Goal: Information Seeking & Learning: Learn about a topic

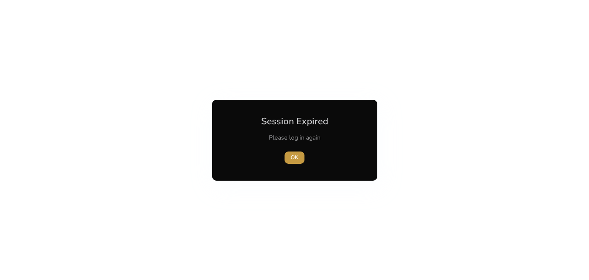
click at [291, 158] on span "OK" at bounding box center [295, 157] width 8 height 8
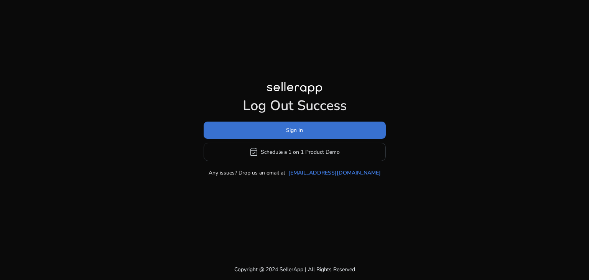
click at [288, 128] on span "Sign In" at bounding box center [294, 130] width 17 height 8
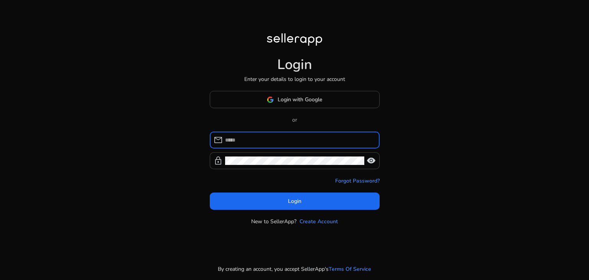
type input "**********"
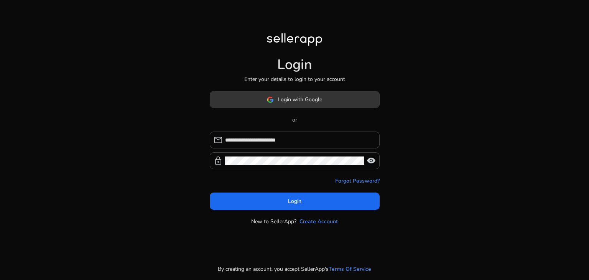
click at [293, 104] on span at bounding box center [294, 100] width 169 height 18
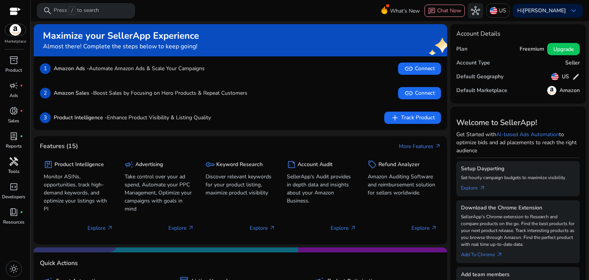
click at [10, 163] on span "handyman" at bounding box center [13, 161] width 9 height 9
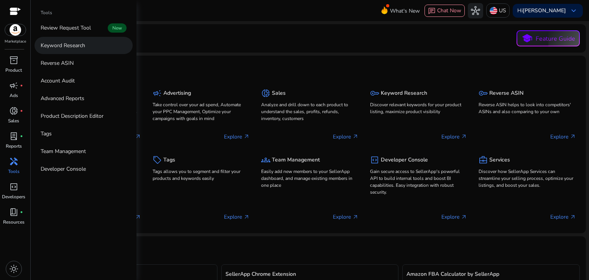
click at [60, 48] on p "Keyword Research" at bounding box center [63, 45] width 44 height 8
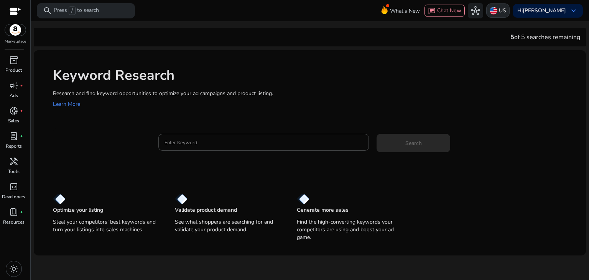
click at [509, 6] on div "US" at bounding box center [497, 10] width 23 height 14
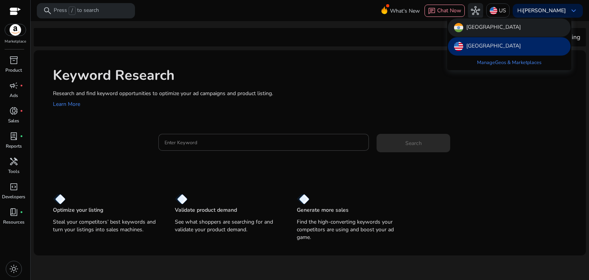
click at [479, 28] on div "India" at bounding box center [509, 27] width 123 height 18
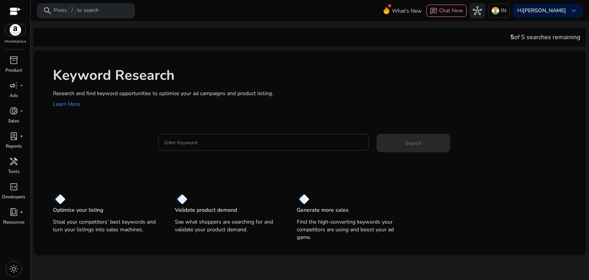
click at [192, 143] on input "Enter Keyword" at bounding box center [264, 142] width 199 height 8
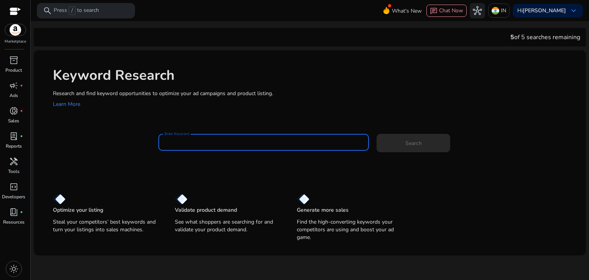
paste input "**********"
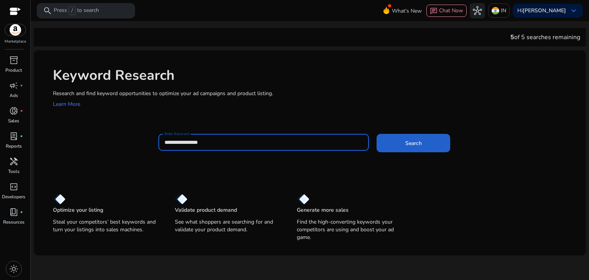
type input "**********"
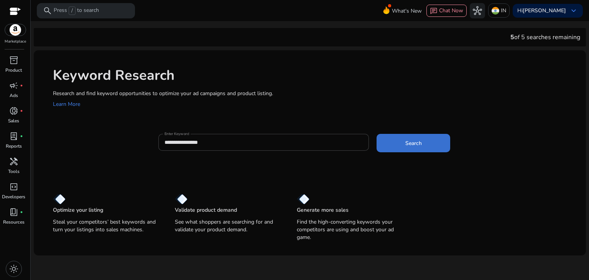
click at [397, 145] on span at bounding box center [414, 143] width 74 height 18
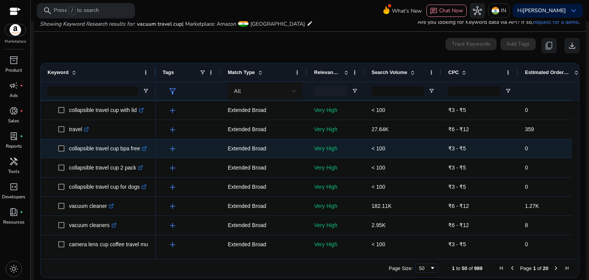
scroll to position [192, 0]
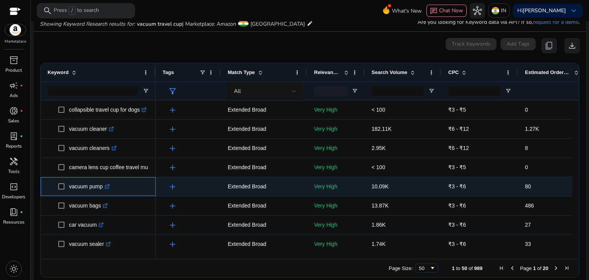
drag, startPoint x: 68, startPoint y: 186, endPoint x: 195, endPoint y: 197, distance: 127.1
click at [228, 194] on div "foldable cup for travel .st0{fill:#2c8af8} starbucks travel coffee cup .st0{fil…" at bounding box center [307, 177] width 532 height 152
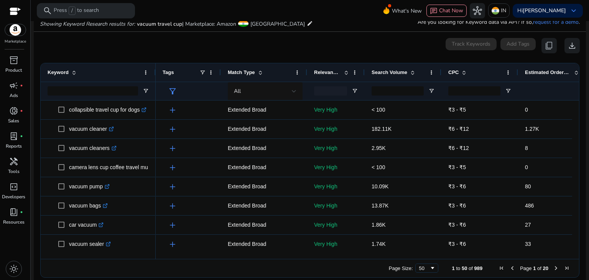
click at [354, 46] on div "0 keyword(s) selected Track Keywords Add Tags content_copy download" at bounding box center [310, 45] width 540 height 15
click at [356, 91] on span "Open Filter Menu" at bounding box center [355, 91] width 6 height 6
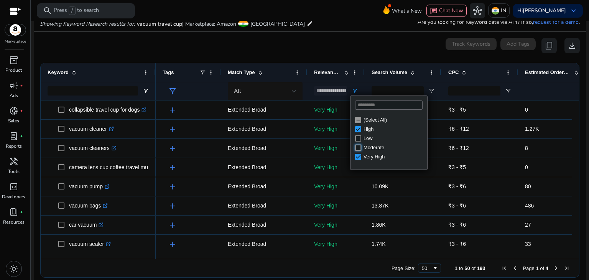
type input "**********"
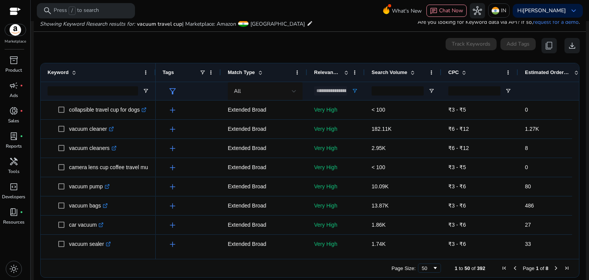
click at [364, 87] on div "**********" at bounding box center [336, 91] width 58 height 18
click at [354, 90] on span "Open Filter Menu" at bounding box center [355, 91] width 6 height 6
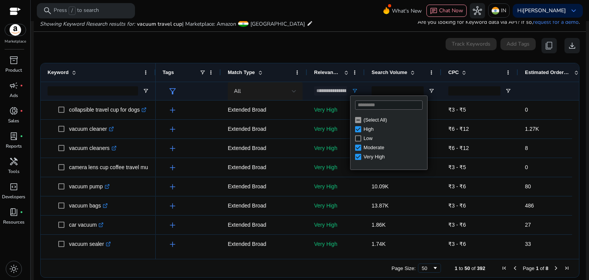
click at [292, 92] on div at bounding box center [294, 91] width 5 height 9
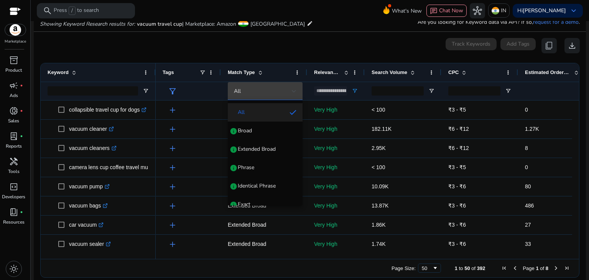
click at [292, 92] on div at bounding box center [294, 140] width 589 height 280
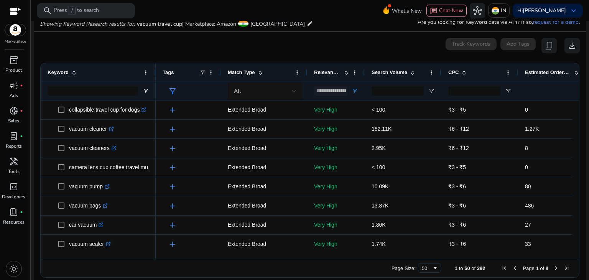
click at [413, 73] on span at bounding box center [413, 72] width 6 height 6
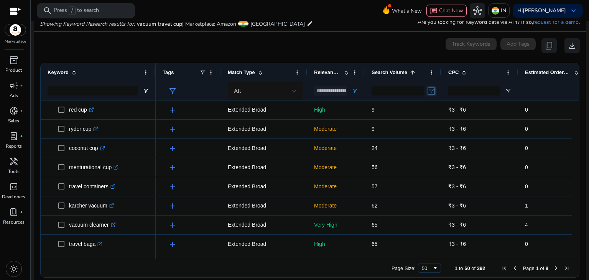
click at [433, 89] on span "Open Filter Menu" at bounding box center [431, 91] width 6 height 6
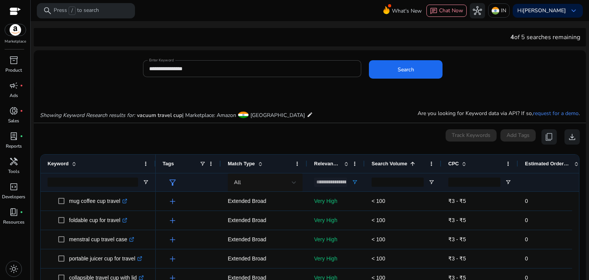
click at [349, 137] on div "0 keyword(s) selected Track Keywords Add Tags content_copy download" at bounding box center [310, 136] width 540 height 15
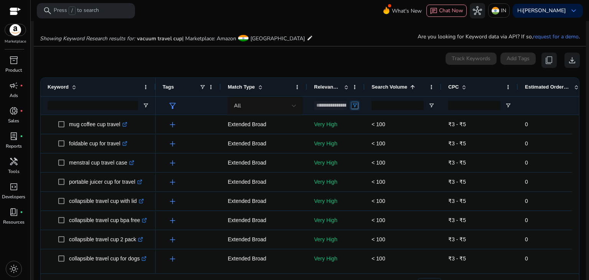
click at [353, 104] on span "Open Filter Menu" at bounding box center [355, 105] width 6 height 6
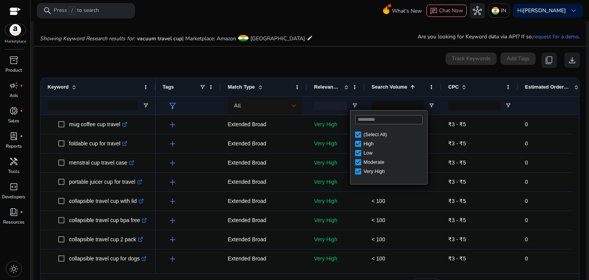
click at [522, 109] on div at bounding box center [556, 105] width 77 height 18
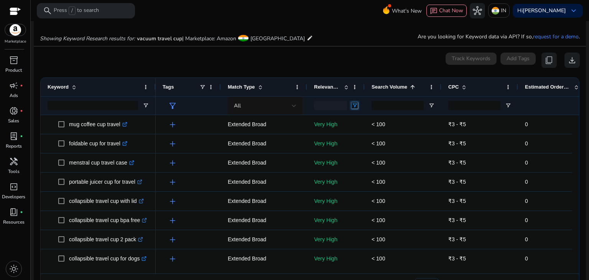
click at [354, 104] on span "Open Filter Menu" at bounding box center [355, 105] width 6 height 6
click at [334, 102] on div at bounding box center [330, 105] width 33 height 9
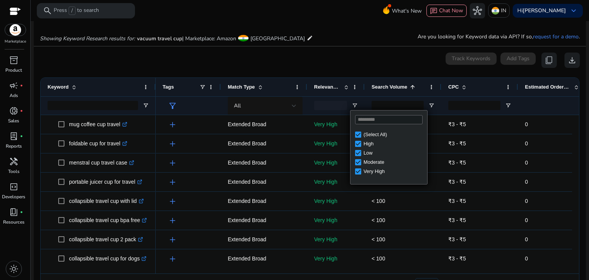
click at [339, 84] on span "Relevance Score" at bounding box center [327, 87] width 27 height 6
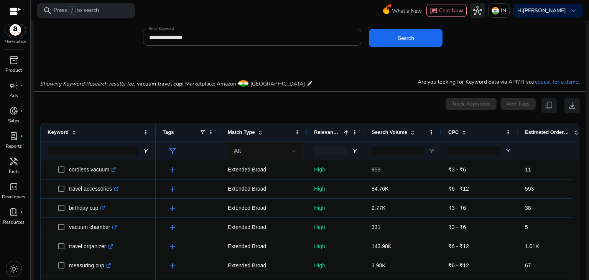
scroll to position [99, 0]
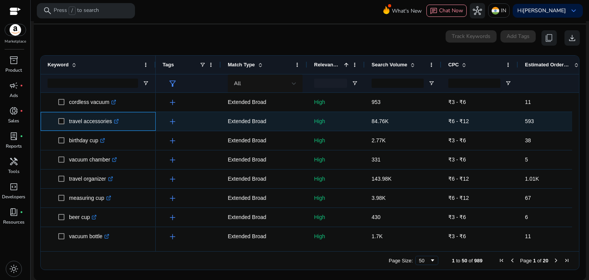
copy span "travel accessories"
drag, startPoint x: 68, startPoint y: 122, endPoint x: 111, endPoint y: 123, distance: 43.7
click at [111, 123] on span "travel accessories .st0{fill:#2c8af8}" at bounding box center [103, 122] width 91 height 16
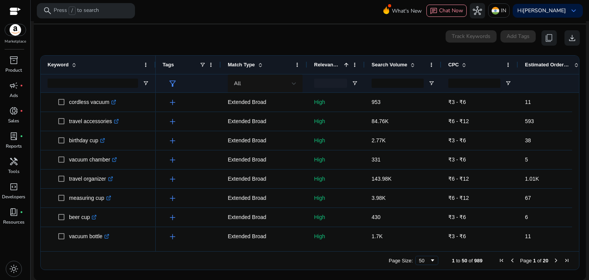
click at [285, 32] on div "0 keyword(s) selected Track Keywords Add Tags content_copy download" at bounding box center [310, 37] width 540 height 15
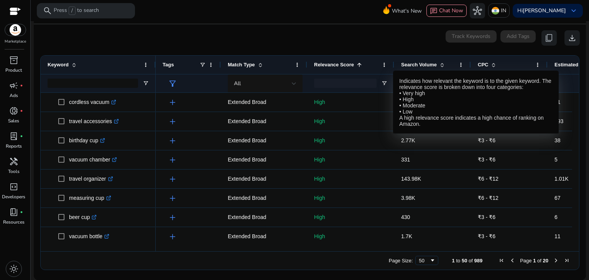
drag, startPoint x: 364, startPoint y: 62, endPoint x: 393, endPoint y: 63, distance: 29.6
click at [393, 63] on div at bounding box center [393, 65] width 3 height 18
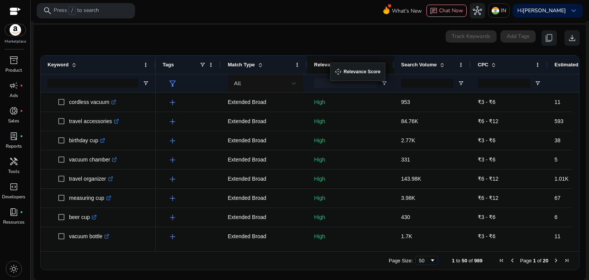
drag, startPoint x: 312, startPoint y: 66, endPoint x: 334, endPoint y: 67, distance: 21.9
drag, startPoint x: 315, startPoint y: 65, endPoint x: 336, endPoint y: 65, distance: 21.5
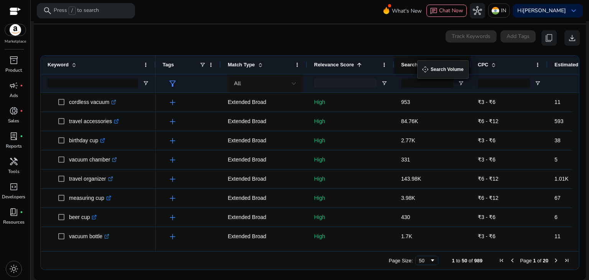
drag, startPoint x: 401, startPoint y: 65, endPoint x: 410, endPoint y: 43, distance: 23.4
click at [393, 47] on mat-card "0 keyword(s) selected Track Keywords Add Tags content_copy download Press ENTER…" at bounding box center [310, 152] width 552 height 256
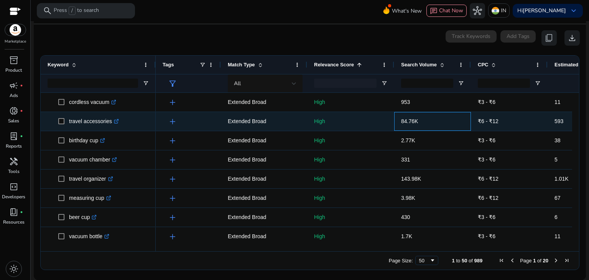
copy span "84.76K"
drag, startPoint x: 399, startPoint y: 122, endPoint x: 418, endPoint y: 122, distance: 19.2
click at [418, 122] on div "84.76K" at bounding box center [432, 121] width 77 height 19
copy span "₹6 - ₹12"
drag, startPoint x: 477, startPoint y: 122, endPoint x: 506, endPoint y: 122, distance: 28.8
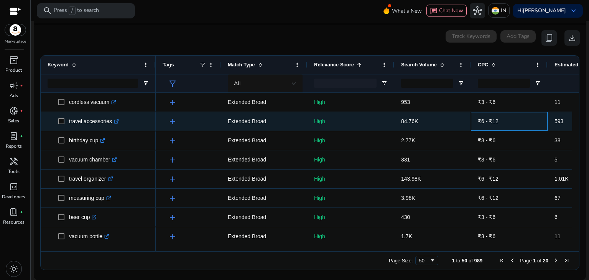
click at [506, 122] on div "₹6 - ₹12" at bounding box center [509, 121] width 77 height 19
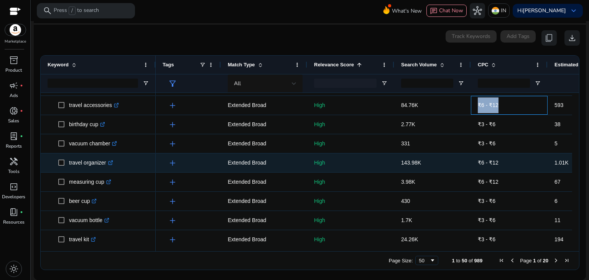
scroll to position [38, 0]
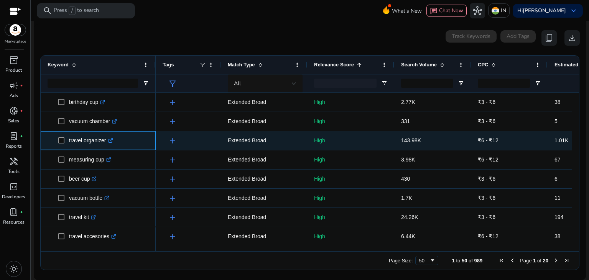
copy p "travel organizer"
drag, startPoint x: 69, startPoint y: 141, endPoint x: 105, endPoint y: 143, distance: 36.5
click at [105, 143] on p "travel organizer .st0{fill:#2c8af8}" at bounding box center [91, 141] width 44 height 16
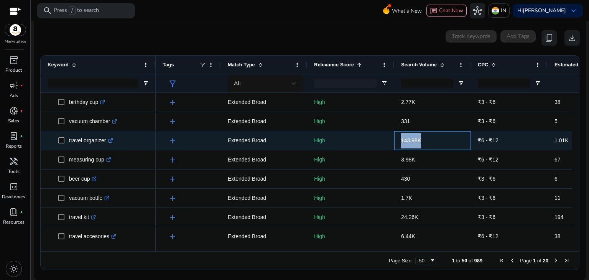
copy span "143.98K"
drag, startPoint x: 400, startPoint y: 142, endPoint x: 426, endPoint y: 140, distance: 26.1
click at [426, 140] on div "143.98K" at bounding box center [432, 140] width 77 height 19
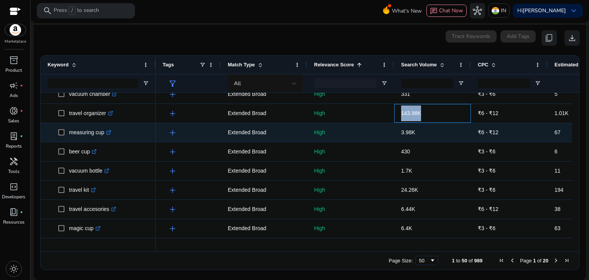
scroll to position [77, 0]
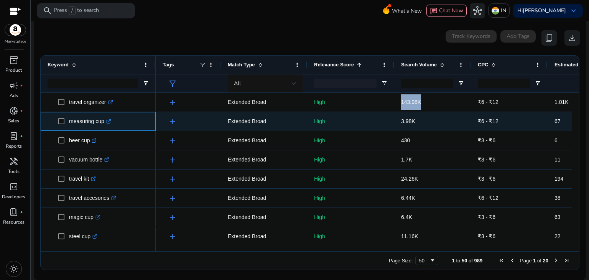
copy span "measuring cup"
drag, startPoint x: 68, startPoint y: 122, endPoint x: 104, endPoint y: 125, distance: 36.1
click at [104, 125] on span "measuring cup .st0{fill:#2c8af8}" at bounding box center [103, 122] width 91 height 16
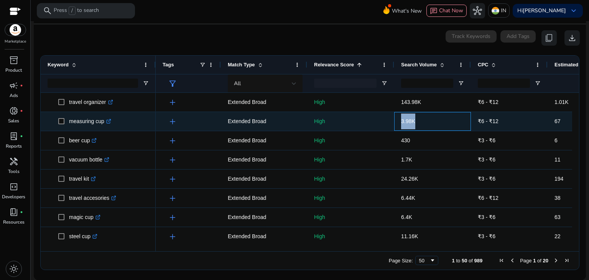
copy span "3.98K"
drag, startPoint x: 397, startPoint y: 122, endPoint x: 422, endPoint y: 124, distance: 25.0
click at [422, 124] on div "3.98K" at bounding box center [432, 121] width 77 height 19
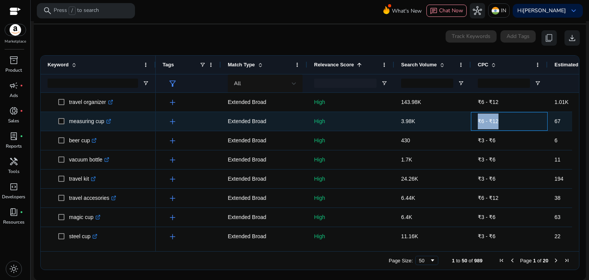
drag, startPoint x: 475, startPoint y: 121, endPoint x: 505, endPoint y: 120, distance: 29.9
click at [505, 120] on div "₹6 - ₹12" at bounding box center [509, 121] width 77 height 19
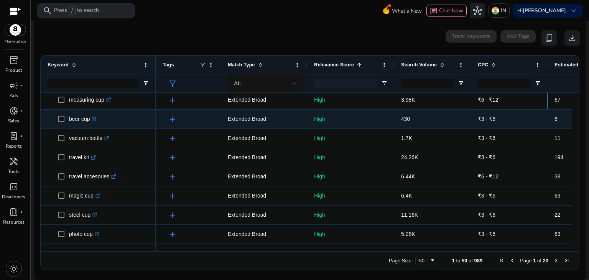
scroll to position [115, 0]
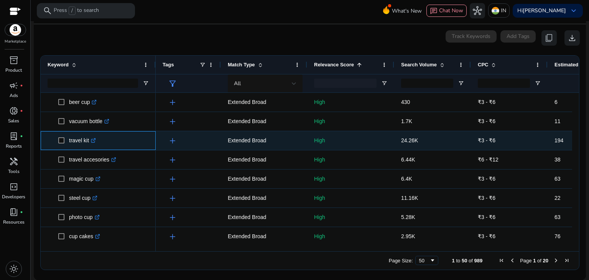
drag, startPoint x: 67, startPoint y: 142, endPoint x: 89, endPoint y: 142, distance: 22.3
click at [89, 142] on span "travel kit .st0{fill:#2c8af8}" at bounding box center [103, 141] width 91 height 16
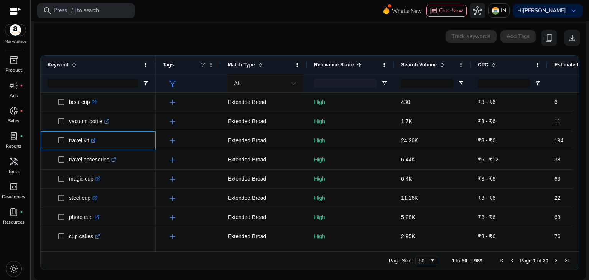
copy span "travel kit"
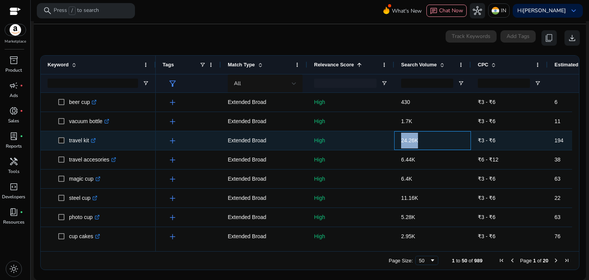
copy span "24.26K"
drag, startPoint x: 399, startPoint y: 142, endPoint x: 425, endPoint y: 140, distance: 25.7
click at [425, 140] on div "24.26K" at bounding box center [432, 140] width 77 height 19
copy span "24.26K"
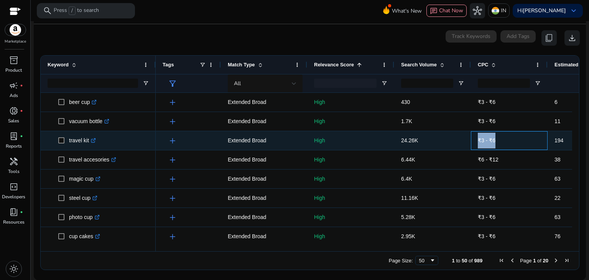
copy span "₹3 - ₹6"
drag, startPoint x: 476, startPoint y: 140, endPoint x: 502, endPoint y: 140, distance: 26.1
click at [502, 140] on div "₹3 - ₹6" at bounding box center [509, 140] width 77 height 19
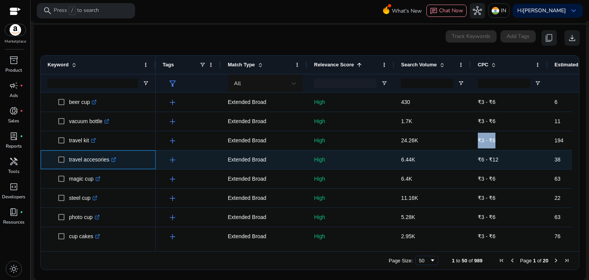
copy span "travel accesories"
drag, startPoint x: 67, startPoint y: 159, endPoint x: 109, endPoint y: 160, distance: 41.5
click at [109, 160] on span "travel accesories .st0{fill:#2c8af8}" at bounding box center [103, 160] width 91 height 16
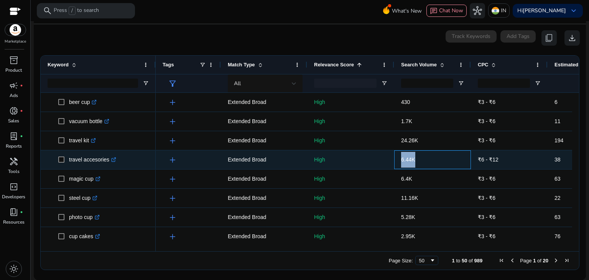
copy span "6.44K"
drag, startPoint x: 397, startPoint y: 161, endPoint x: 419, endPoint y: 161, distance: 22.3
click at [419, 161] on div "6.44K" at bounding box center [432, 159] width 77 height 19
drag, startPoint x: 476, startPoint y: 161, endPoint x: 508, endPoint y: 161, distance: 31.8
click at [508, 161] on div "₹6 - ₹12" at bounding box center [509, 159] width 77 height 19
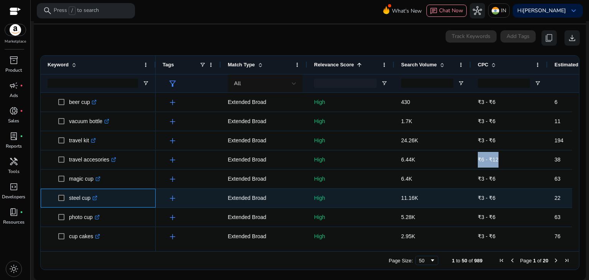
drag, startPoint x: 68, startPoint y: 198, endPoint x: 90, endPoint y: 200, distance: 22.3
click at [90, 200] on span "steel cup .st0{fill:#2c8af8}" at bounding box center [103, 198] width 91 height 16
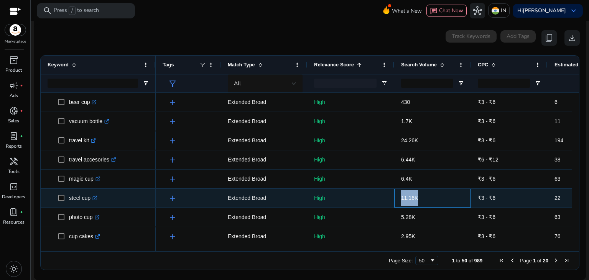
drag, startPoint x: 398, startPoint y: 199, endPoint x: 423, endPoint y: 199, distance: 25.3
click at [423, 199] on div "11.16K" at bounding box center [432, 198] width 77 height 19
drag, startPoint x: 477, startPoint y: 199, endPoint x: 499, endPoint y: 198, distance: 21.9
click at [499, 198] on div "₹3 - ₹6" at bounding box center [509, 198] width 77 height 19
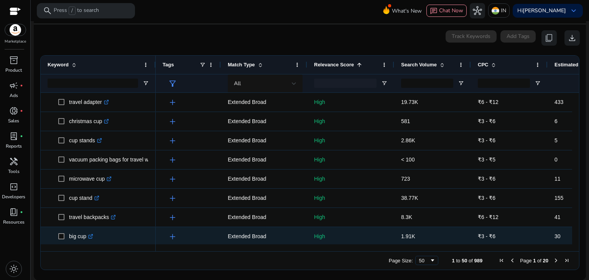
scroll to position [307, 0]
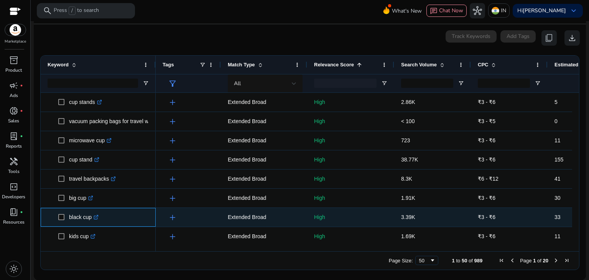
drag, startPoint x: 68, startPoint y: 217, endPoint x: 92, endPoint y: 220, distance: 23.6
click at [92, 220] on span "black cup .st0{fill:#2c8af8}" at bounding box center [103, 217] width 91 height 16
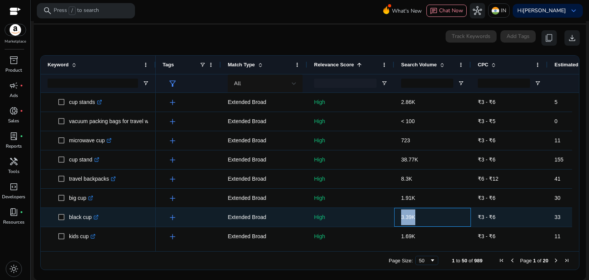
drag, startPoint x: 400, startPoint y: 217, endPoint x: 416, endPoint y: 217, distance: 15.7
click at [416, 217] on div "3.39K" at bounding box center [432, 217] width 77 height 19
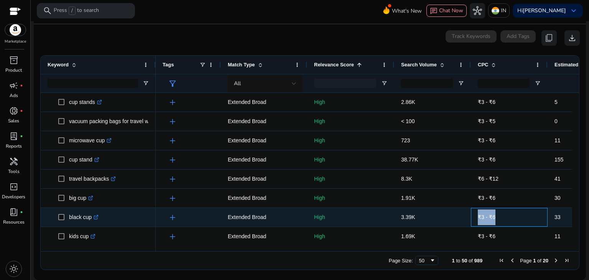
drag, startPoint x: 476, startPoint y: 216, endPoint x: 500, endPoint y: 217, distance: 23.8
click at [500, 217] on div "₹3 - ₹6" at bounding box center [509, 217] width 77 height 19
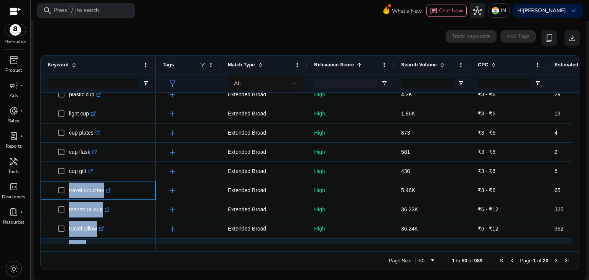
scroll to position [0, 0]
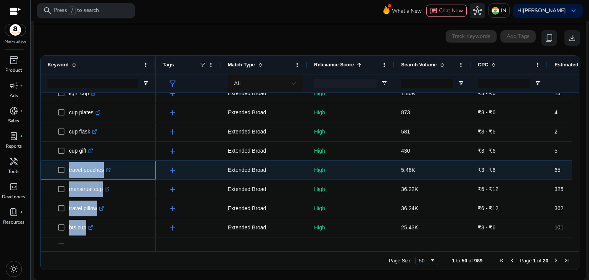
drag, startPoint x: 68, startPoint y: 236, endPoint x: 106, endPoint y: 170, distance: 75.3
click at [106, 170] on span "travel pouches .st0{fill:#2c8af8}" at bounding box center [103, 170] width 91 height 16
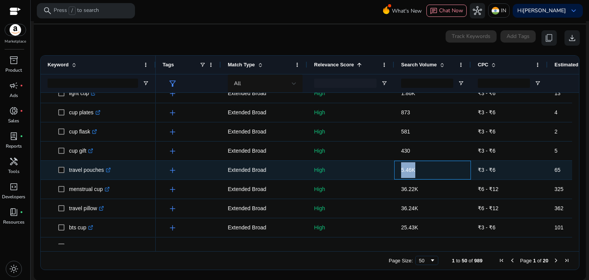
drag, startPoint x: 400, startPoint y: 173, endPoint x: 421, endPoint y: 173, distance: 21.1
click at [421, 173] on div "5.46K" at bounding box center [432, 170] width 77 height 19
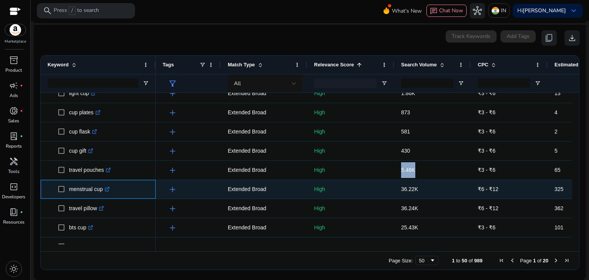
drag, startPoint x: 69, startPoint y: 189, endPoint x: 104, endPoint y: 193, distance: 35.5
click at [104, 193] on p "menstrual cup .st0{fill:#2c8af8}" at bounding box center [89, 189] width 41 height 16
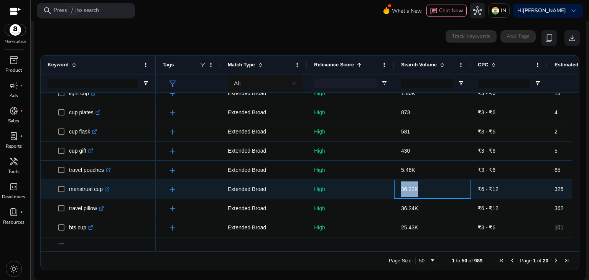
drag, startPoint x: 398, startPoint y: 189, endPoint x: 423, endPoint y: 191, distance: 25.0
click at [423, 191] on div "36.22K" at bounding box center [432, 189] width 77 height 19
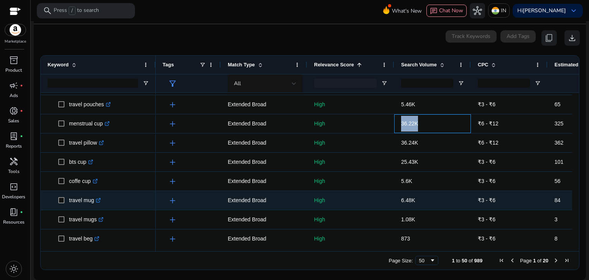
scroll to position [680, 0]
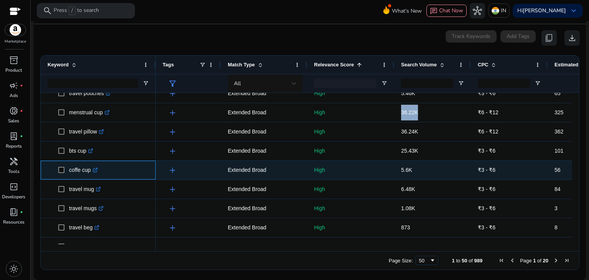
drag, startPoint x: 69, startPoint y: 171, endPoint x: 91, endPoint y: 171, distance: 21.9
click at [91, 171] on p "coffe cup .st0{fill:#2c8af8}" at bounding box center [83, 170] width 29 height 16
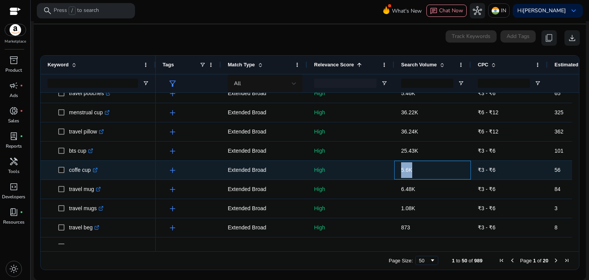
drag, startPoint x: 399, startPoint y: 171, endPoint x: 417, endPoint y: 170, distance: 18.4
click at [417, 170] on div "5.6K" at bounding box center [432, 170] width 77 height 19
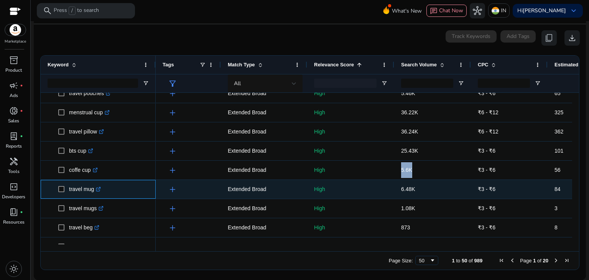
drag, startPoint x: 68, startPoint y: 189, endPoint x: 94, endPoint y: 190, distance: 26.9
click at [94, 190] on span "travel mug .st0{fill:#2c8af8}" at bounding box center [103, 189] width 91 height 16
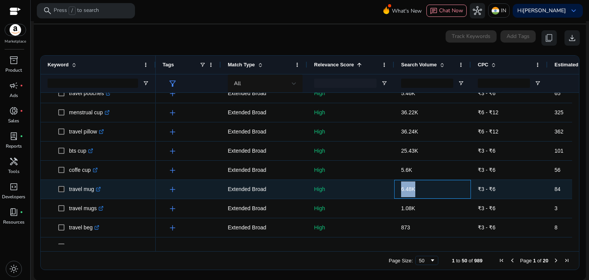
drag, startPoint x: 400, startPoint y: 189, endPoint x: 420, endPoint y: 190, distance: 20.4
click at [420, 190] on div "6.48K" at bounding box center [432, 189] width 77 height 19
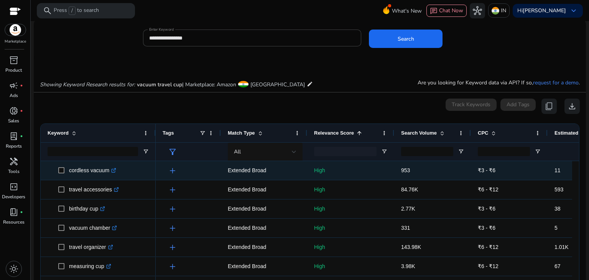
scroll to position [0, 0]
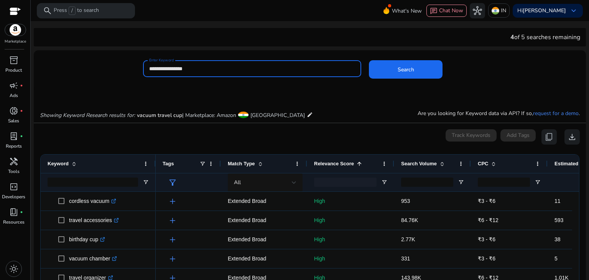
drag, startPoint x: 200, startPoint y: 69, endPoint x: 140, endPoint y: 69, distance: 59.5
click at [140, 69] on div "**********" at bounding box center [307, 72] width 546 height 25
paste input
type input "**********"
click at [390, 64] on span at bounding box center [406, 69] width 74 height 18
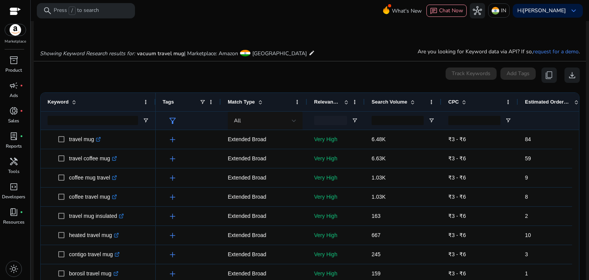
scroll to position [91, 0]
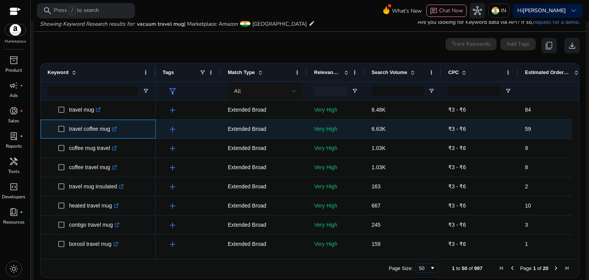
drag, startPoint x: 67, startPoint y: 129, endPoint x: 110, endPoint y: 131, distance: 43.8
click at [110, 131] on span "travel coffee mug .st0{fill:#2c8af8}" at bounding box center [103, 129] width 91 height 16
copy span "travel coffee mug"
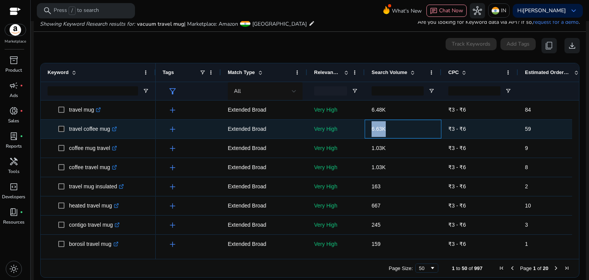
drag, startPoint x: 369, startPoint y: 130, endPoint x: 392, endPoint y: 130, distance: 22.2
click at [392, 130] on div "6.63K" at bounding box center [403, 129] width 77 height 19
click at [390, 131] on p "6.63K" at bounding box center [403, 129] width 63 height 16
click at [388, 129] on p "6.63K" at bounding box center [403, 129] width 63 height 16
drag, startPoint x: 387, startPoint y: 129, endPoint x: 363, endPoint y: 128, distance: 24.6
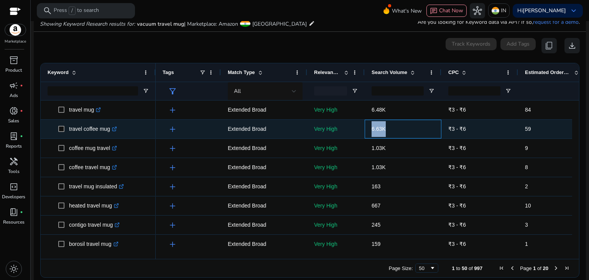
click at [363, 128] on div "add Extended Broad Very High 6.63K ₹3 - ₹6 59 0.90%" at bounding box center [414, 129] width 516 height 19
copy div "6.63K"
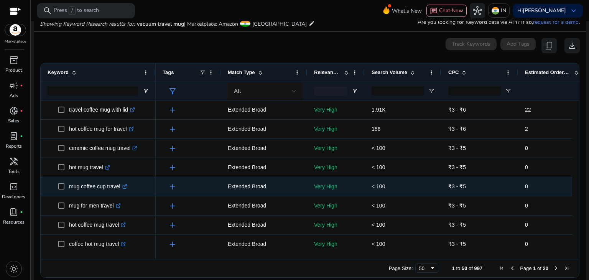
scroll to position [364, 0]
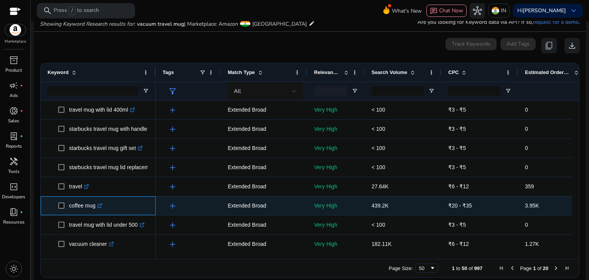
drag, startPoint x: 69, startPoint y: 206, endPoint x: 95, endPoint y: 206, distance: 26.5
click at [95, 206] on p "coffee mug .st0{fill:#2c8af8}" at bounding box center [85, 206] width 33 height 16
copy p "coffee mug"
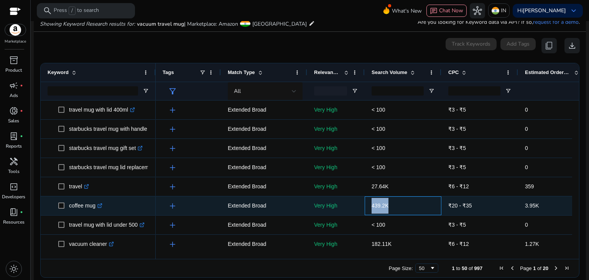
drag, startPoint x: 370, startPoint y: 208, endPoint x: 397, endPoint y: 207, distance: 27.2
click at [397, 207] on div "439.2K" at bounding box center [403, 205] width 77 height 19
copy span "439.2K"
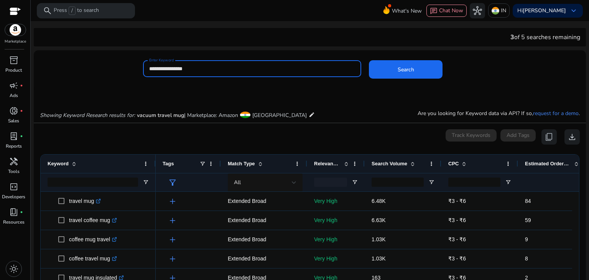
drag, startPoint x: 201, startPoint y: 68, endPoint x: 132, endPoint y: 70, distance: 68.7
click at [132, 70] on div "**********" at bounding box center [307, 72] width 546 height 25
paste input "**********"
click at [380, 68] on span at bounding box center [406, 69] width 74 height 18
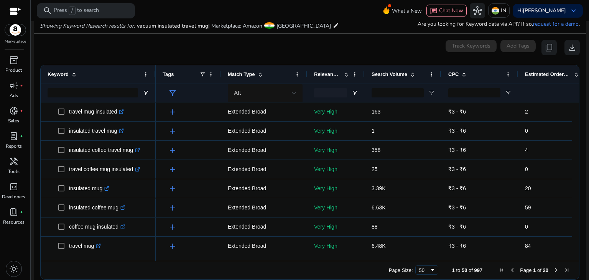
scroll to position [91, 0]
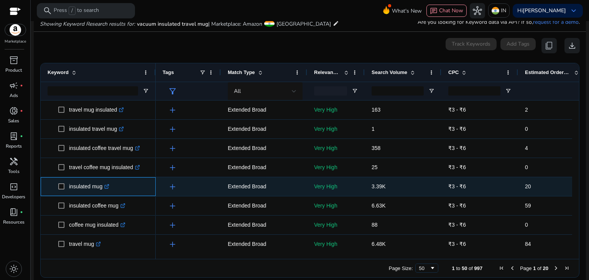
copy p "insulated mug"
drag, startPoint x: 69, startPoint y: 187, endPoint x: 106, endPoint y: 188, distance: 37.2
click at [106, 188] on p "insulated mug .st0{fill:#2c8af8}" at bounding box center [89, 187] width 40 height 16
drag, startPoint x: 371, startPoint y: 188, endPoint x: 394, endPoint y: 188, distance: 23.4
click at [394, 188] on div "3.39K" at bounding box center [403, 186] width 77 height 19
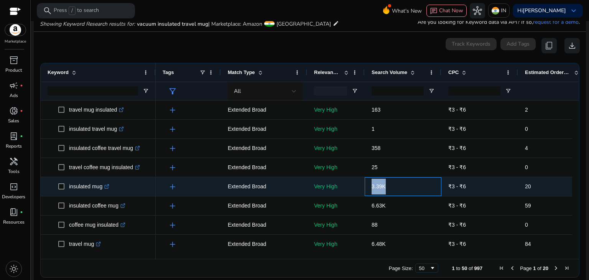
copy span "3.39K"
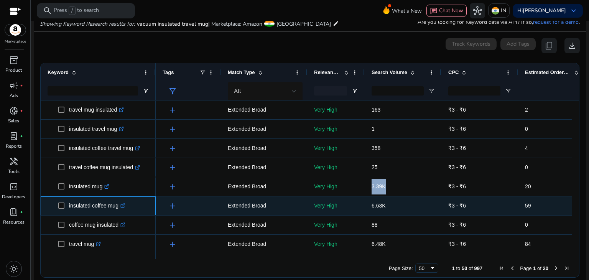
drag, startPoint x: 69, startPoint y: 205, endPoint x: 119, endPoint y: 208, distance: 50.7
click at [119, 208] on p "insulated coffee mug .st0{fill:#2c8af8}" at bounding box center [97, 206] width 56 height 16
copy p "insulated coffee mug"
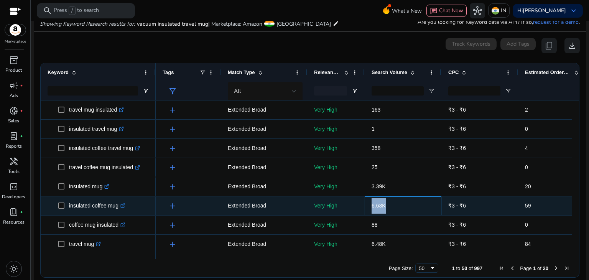
drag, startPoint x: 370, startPoint y: 206, endPoint x: 393, endPoint y: 208, distance: 23.1
click at [393, 208] on div "6.63K" at bounding box center [403, 205] width 77 height 19
copy span "6.63K"
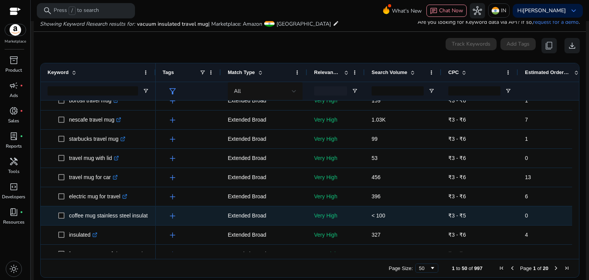
scroll to position [422, 0]
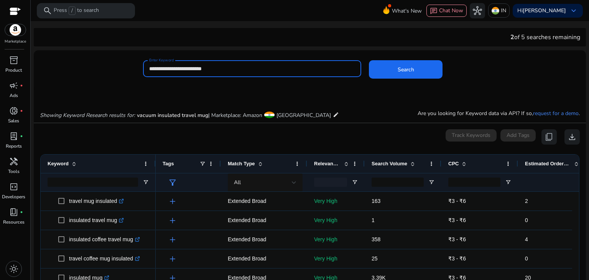
drag, startPoint x: 226, startPoint y: 71, endPoint x: 121, endPoint y: 77, distance: 104.5
click at [122, 77] on div "**********" at bounding box center [307, 72] width 546 height 25
paste input
click at [417, 74] on span at bounding box center [406, 69] width 74 height 18
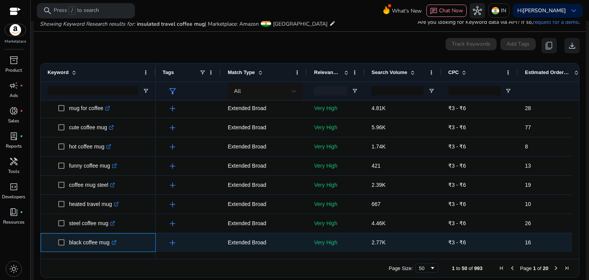
drag, startPoint x: 69, startPoint y: 241, endPoint x: 110, endPoint y: 243, distance: 41.5
click at [110, 243] on p "black coffee mug .st0{fill:#2c8af8}" at bounding box center [93, 243] width 48 height 16
copy p "black coffee mug"
drag, startPoint x: 370, startPoint y: 244, endPoint x: 391, endPoint y: 244, distance: 21.5
click at [391, 244] on div "2.77K" at bounding box center [403, 242] width 77 height 19
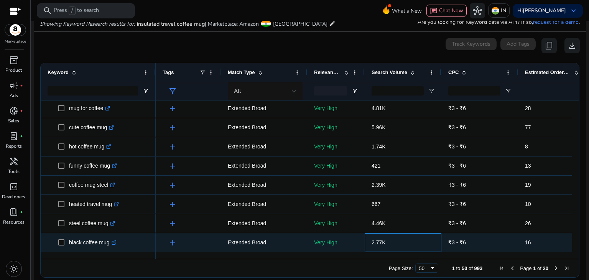
copy span "2.77K"
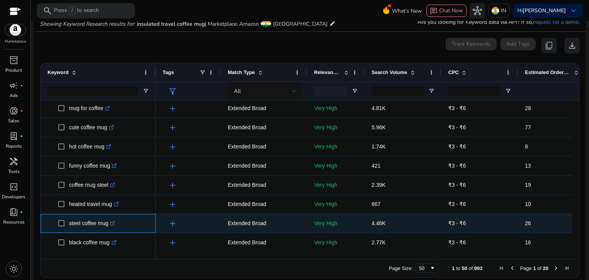
drag, startPoint x: 69, startPoint y: 224, endPoint x: 109, endPoint y: 224, distance: 39.5
click at [109, 224] on p "steel coffee mug .st0{fill:#2c8af8}" at bounding box center [92, 224] width 46 height 16
drag, startPoint x: 369, startPoint y: 223, endPoint x: 396, endPoint y: 226, distance: 26.6
click at [396, 226] on div "4.46K" at bounding box center [403, 223] width 77 height 19
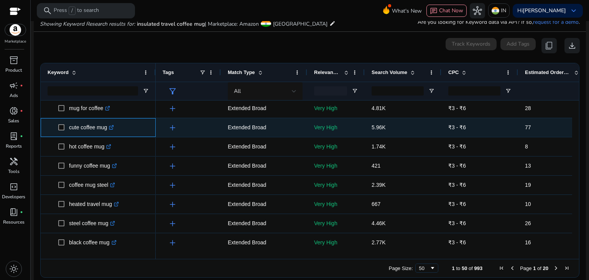
drag, startPoint x: 69, startPoint y: 129, endPoint x: 109, endPoint y: 129, distance: 39.9
click at [109, 129] on p "cute coffee mug .st0{fill:#2c8af8}" at bounding box center [91, 128] width 45 height 16
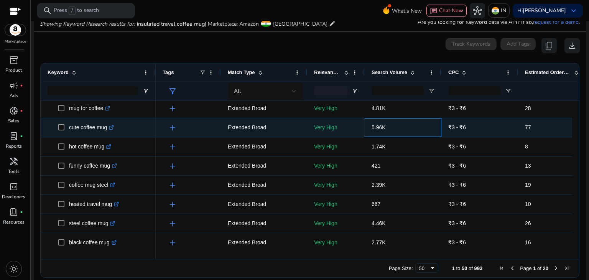
drag, startPoint x: 368, startPoint y: 128, endPoint x: 390, endPoint y: 130, distance: 21.6
click at [390, 130] on div "5.96K" at bounding box center [403, 127] width 77 height 19
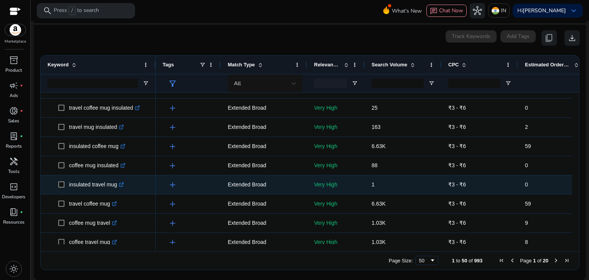
scroll to position [0, 0]
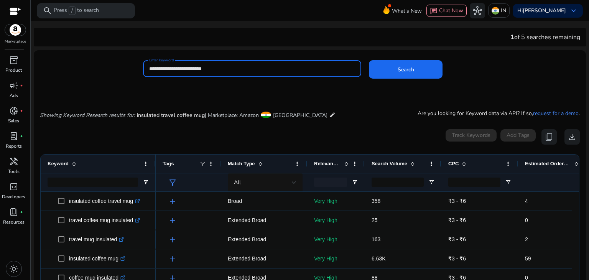
drag, startPoint x: 226, startPoint y: 68, endPoint x: 115, endPoint y: 72, distance: 111.3
click at [123, 71] on div "**********" at bounding box center [307, 72] width 546 height 25
paste input "****"
type input "**********"
click at [390, 72] on span at bounding box center [406, 69] width 74 height 18
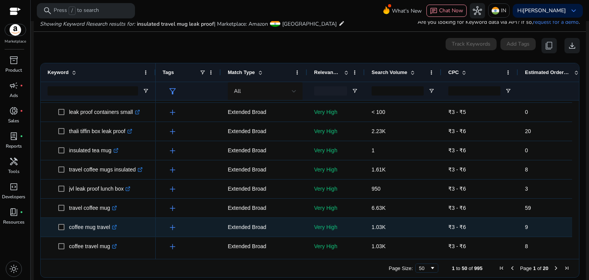
scroll to position [382, 0]
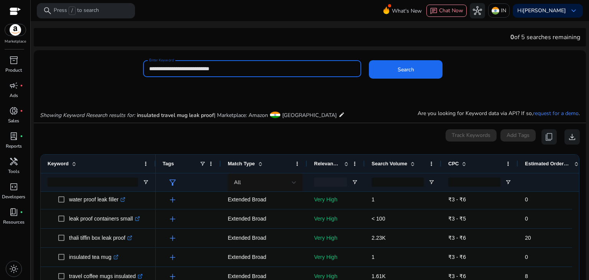
drag, startPoint x: 227, startPoint y: 69, endPoint x: 133, endPoint y: 74, distance: 93.8
click at [134, 75] on div "**********" at bounding box center [307, 72] width 546 height 25
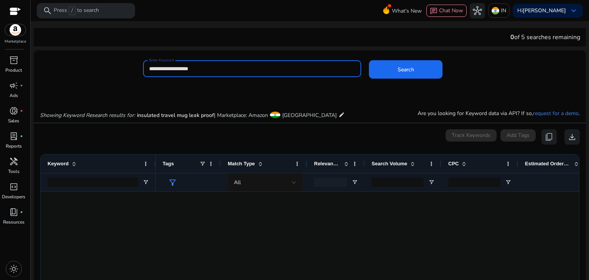
scroll to position [347, 0]
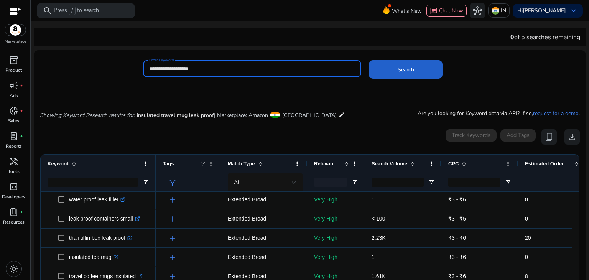
type input "**********"
click at [381, 72] on span at bounding box center [406, 69] width 74 height 18
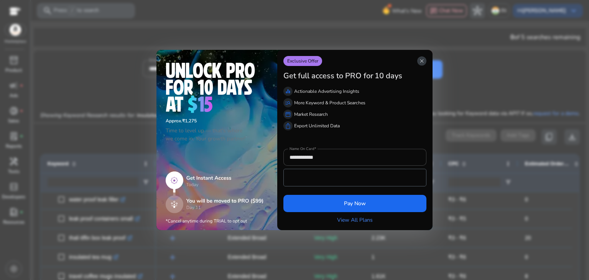
click at [420, 62] on span "close" at bounding box center [422, 61] width 6 height 6
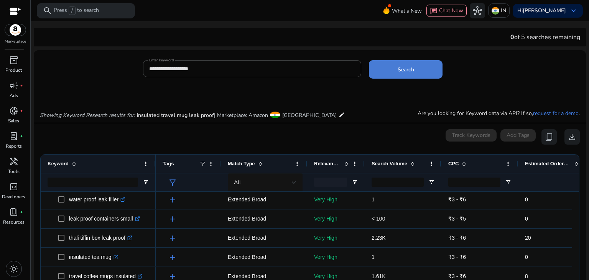
click at [398, 71] on span "Search" at bounding box center [406, 70] width 16 height 8
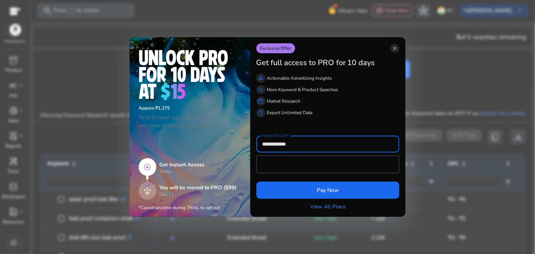
click at [426, 76] on div at bounding box center [267, 127] width 535 height 254
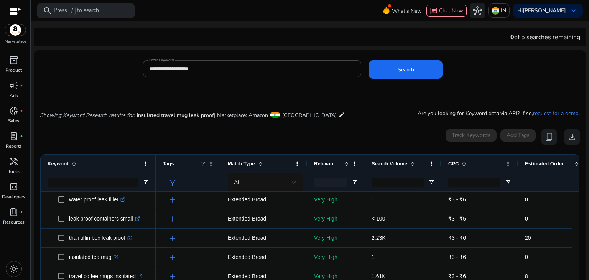
click at [318, 93] on div "Showing Keyword Research results for: insulated travel mug leak proof | Marketp…" at bounding box center [310, 106] width 552 height 31
click at [394, 70] on span at bounding box center [406, 69] width 74 height 18
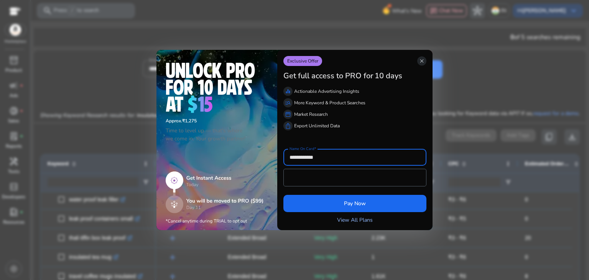
click at [350, 219] on link "View All Plans" at bounding box center [355, 220] width 36 height 8
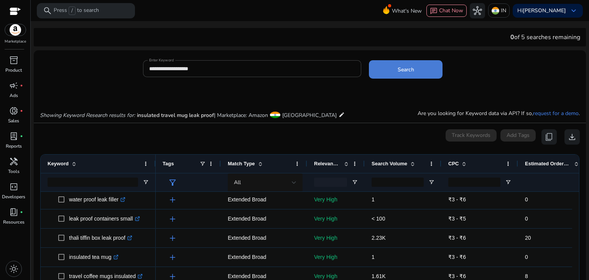
click at [411, 72] on span "Search" at bounding box center [406, 70] width 16 height 8
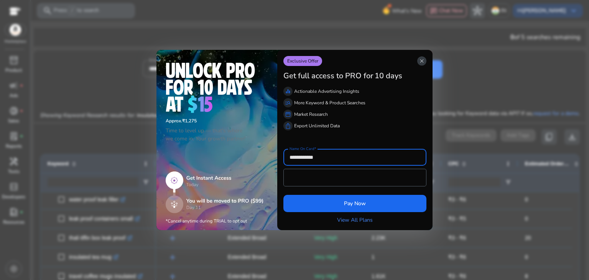
click at [419, 62] on span "close" at bounding box center [422, 61] width 6 height 6
